Goal: Navigation & Orientation: Find specific page/section

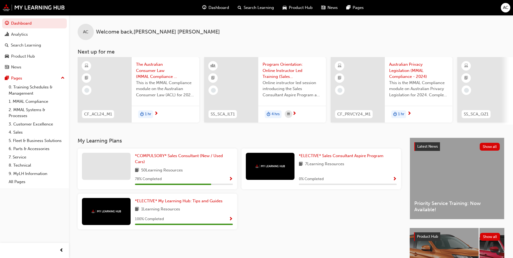
click at [214, 7] on span "Dashboard" at bounding box center [218, 8] width 21 height 6
click at [220, 9] on span "Dashboard" at bounding box center [218, 8] width 21 height 6
click at [202, 160] on span "*COMPULSORY* Sales Consultant (New / Used Cars)" at bounding box center [179, 158] width 88 height 11
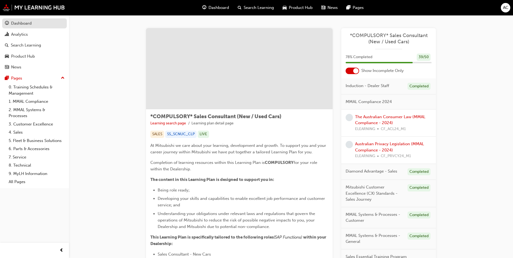
click at [33, 27] on link "Dashboard" at bounding box center [34, 23] width 65 height 10
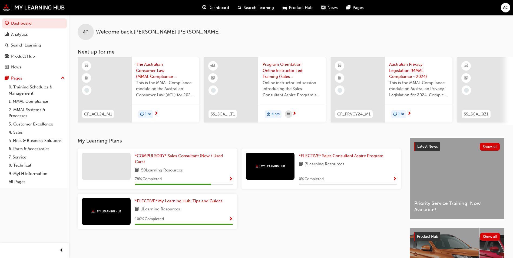
click at [182, 122] on div "CF_ACL24_M1 The Australian Consumer Law (MMAL Compliance - 2024) This is the MM…" at bounding box center [139, 91] width 122 height 68
click at [42, 34] on div "Analytics" at bounding box center [34, 34] width 59 height 7
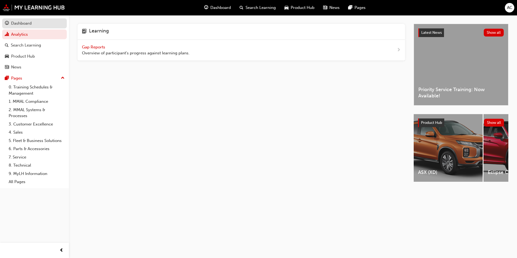
click at [36, 25] on div "Dashboard" at bounding box center [34, 23] width 59 height 7
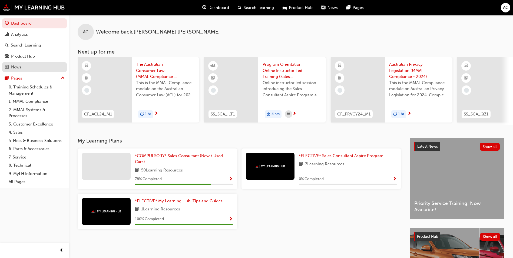
click at [40, 69] on div "News" at bounding box center [34, 67] width 59 height 7
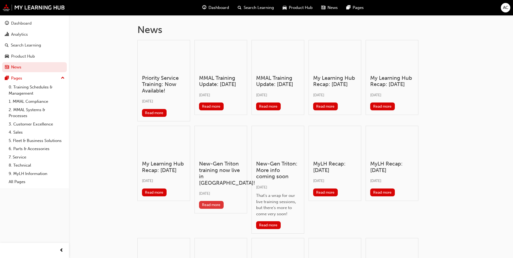
click at [221, 201] on button "Read more" at bounding box center [211, 205] width 25 height 8
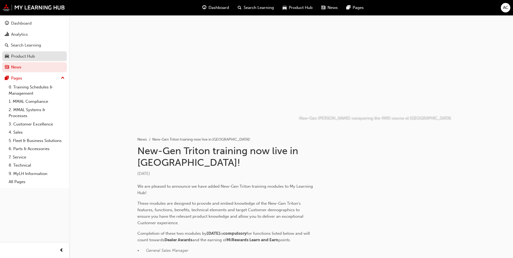
click at [33, 57] on div "Product Hub" at bounding box center [23, 56] width 24 height 6
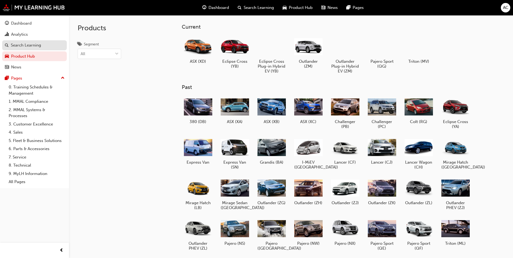
click at [35, 43] on div "Search Learning" at bounding box center [26, 45] width 30 height 6
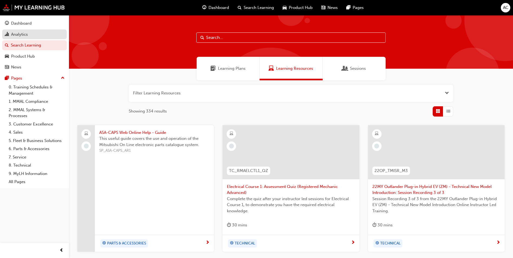
click at [30, 35] on div "Analytics" at bounding box center [34, 34] width 59 height 7
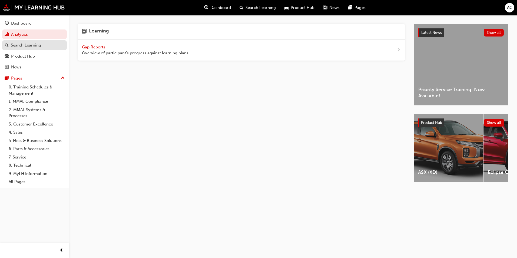
click at [29, 41] on link "Search Learning" at bounding box center [34, 45] width 65 height 10
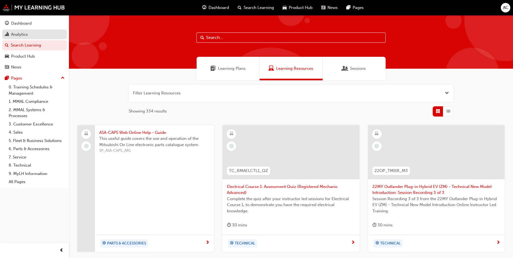
click at [31, 33] on div "Analytics" at bounding box center [34, 34] width 59 height 7
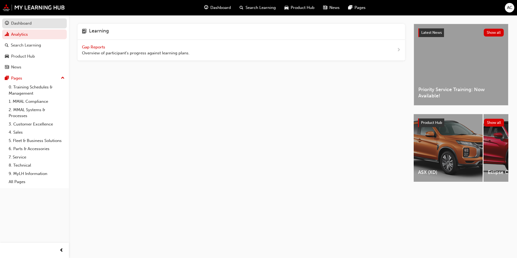
click at [31, 26] on div "Dashboard" at bounding box center [21, 23] width 21 height 6
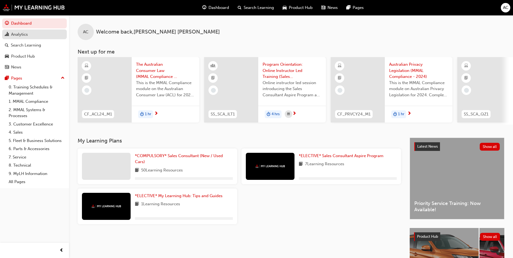
click at [31, 34] on div "Analytics" at bounding box center [34, 34] width 59 height 7
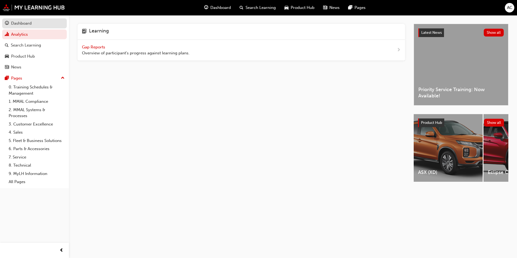
click at [31, 27] on link "Dashboard" at bounding box center [34, 23] width 65 height 10
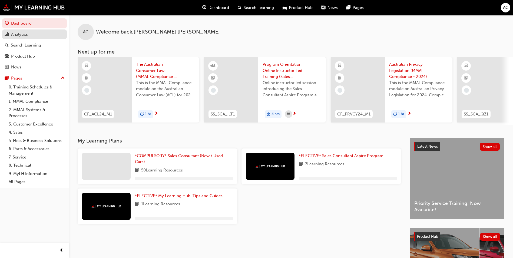
click at [29, 34] on div "Analytics" at bounding box center [34, 34] width 59 height 7
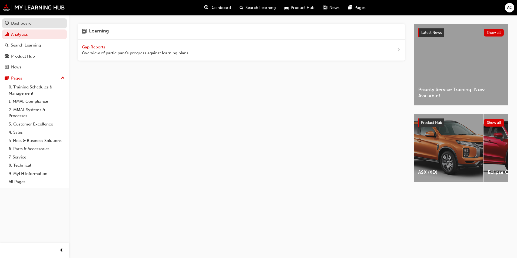
click at [29, 25] on div "Dashboard" at bounding box center [21, 23] width 21 height 6
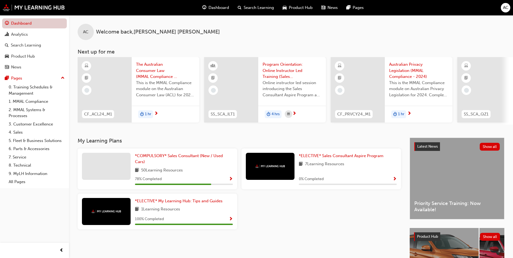
drag, startPoint x: 29, startPoint y: 28, endPoint x: 27, endPoint y: 31, distance: 3.3
click at [28, 28] on button "Dashboard Analytics Search Learning Product Hub News Pages" at bounding box center [34, 45] width 65 height 56
click at [25, 32] on div "Analytics" at bounding box center [19, 34] width 17 height 6
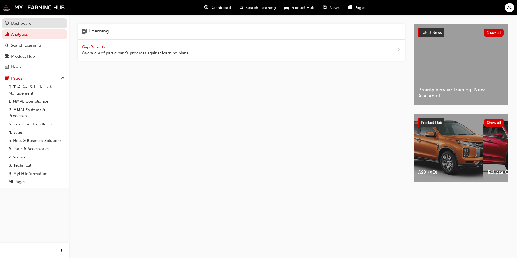
click at [27, 27] on link "Dashboard" at bounding box center [34, 23] width 65 height 10
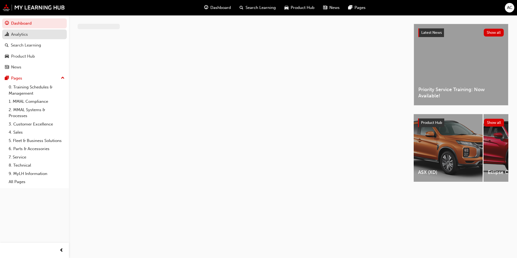
click at [23, 34] on div "Analytics" at bounding box center [19, 34] width 17 height 6
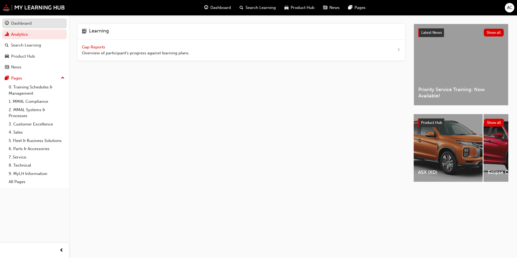
click at [25, 25] on div "Dashboard" at bounding box center [21, 23] width 21 height 6
